Goal: Find contact information: Find contact information

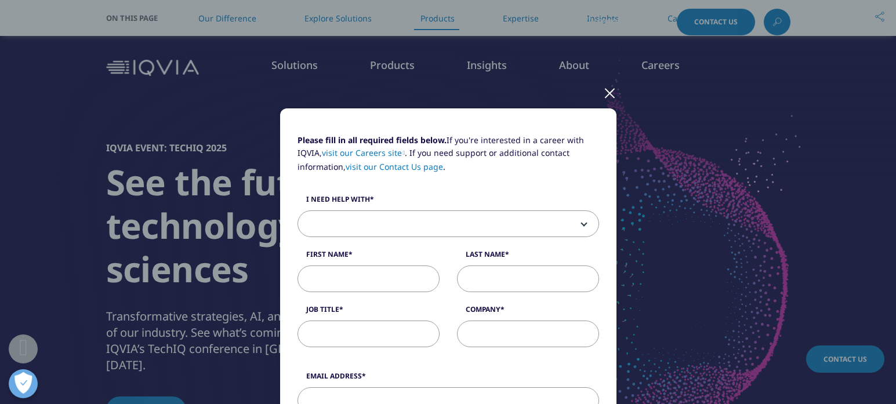
click at [614, 95] on div at bounding box center [609, 93] width 13 height 32
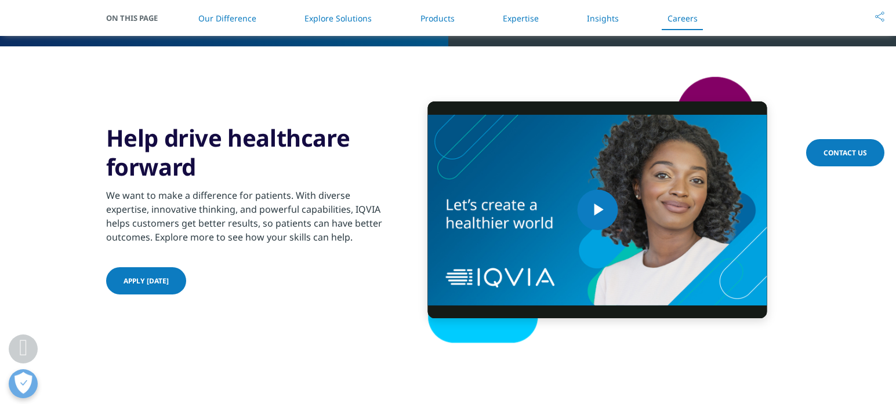
scroll to position [3278, 0]
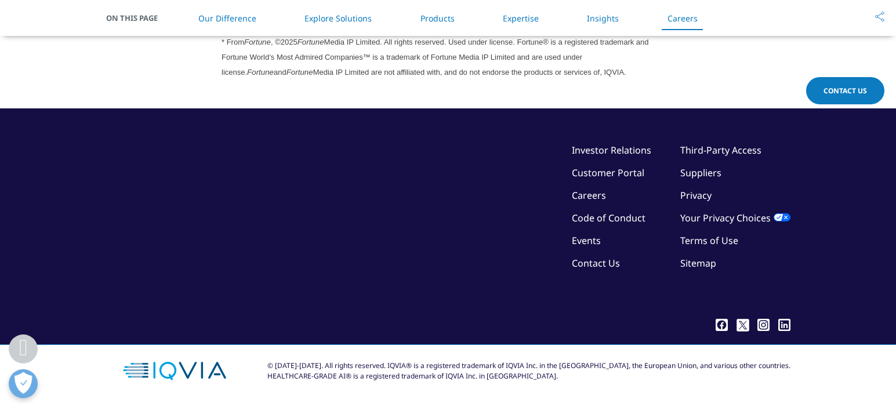
click at [602, 264] on link "Contact Us" at bounding box center [596, 263] width 48 height 13
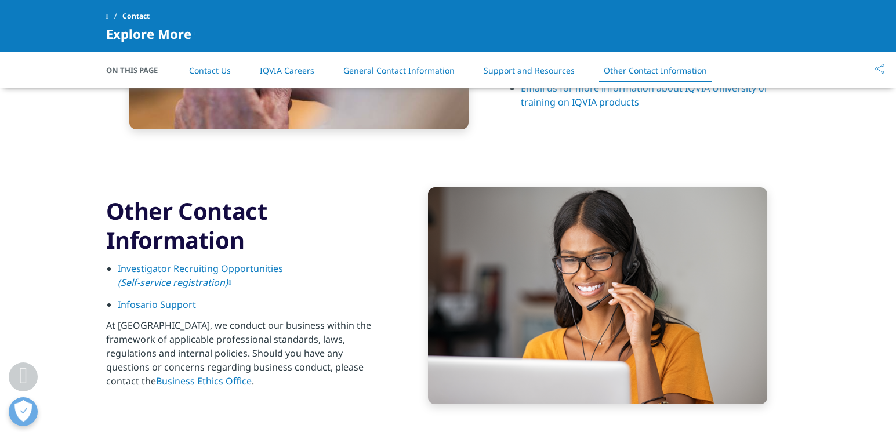
scroll to position [1984, 0]
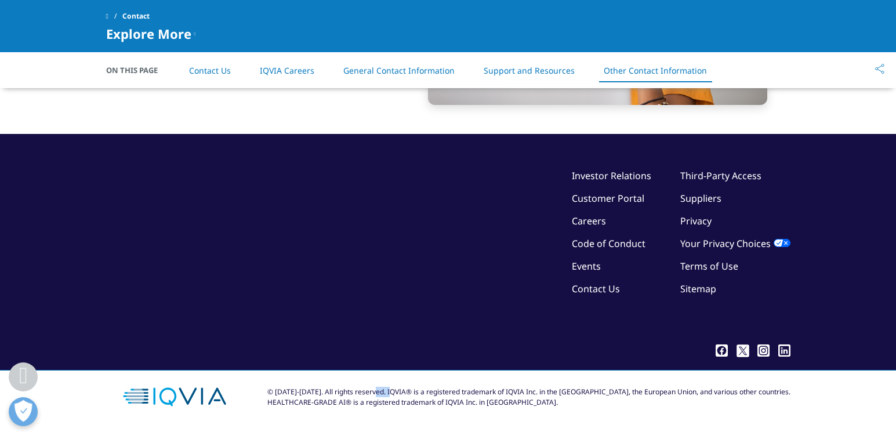
drag, startPoint x: 407, startPoint y: 389, endPoint x: 435, endPoint y: 392, distance: 28.0
click at [430, 391] on div "© [DATE]-[DATE]. All rights reserved. IQVIA® is a registered trademark of IQVIA…" at bounding box center [528, 397] width 523 height 21
drag, startPoint x: 435, startPoint y: 392, endPoint x: 408, endPoint y: 393, distance: 27.3
click at [408, 393] on div "© [DATE]-[DATE]. All rights reserved. IQVIA® is a registered trademark of IQVIA…" at bounding box center [528, 397] width 523 height 21
